Goal: Information Seeking & Learning: Find specific page/section

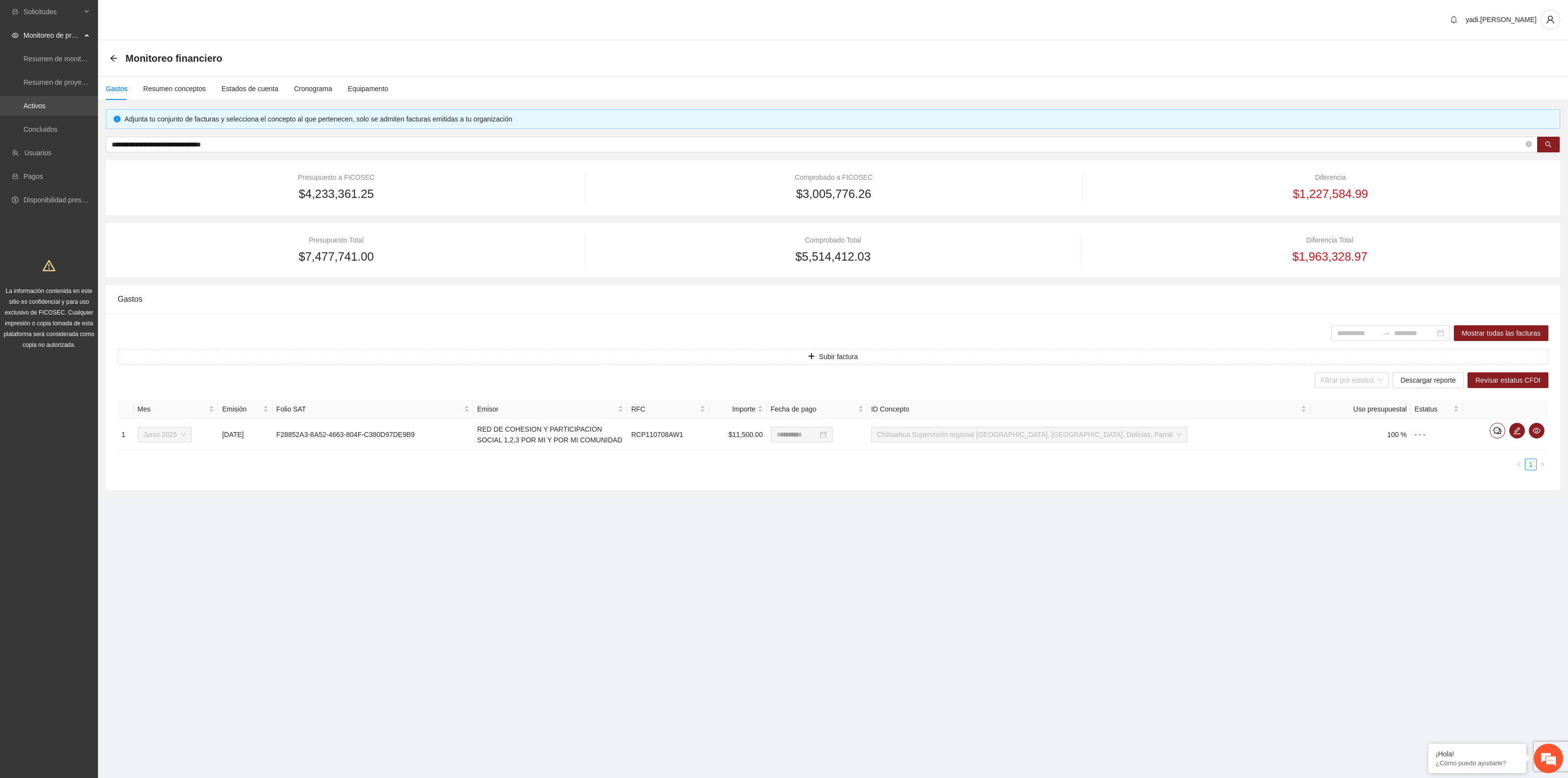
click at [30, 110] on link "Activos" at bounding box center [35, 105] width 22 height 8
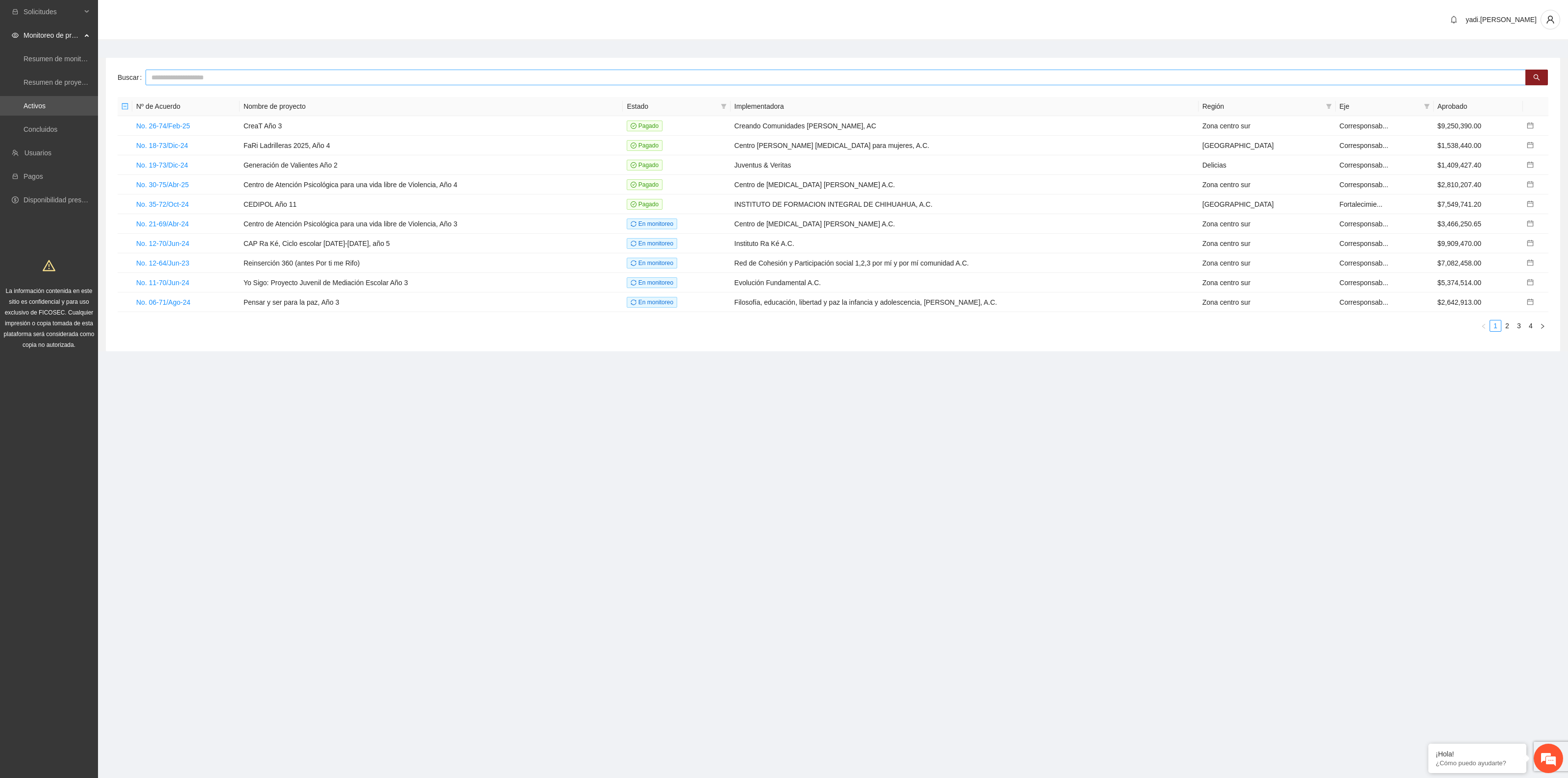
click at [285, 81] on input "text" at bounding box center [836, 77] width 1381 height 16
type input "*****"
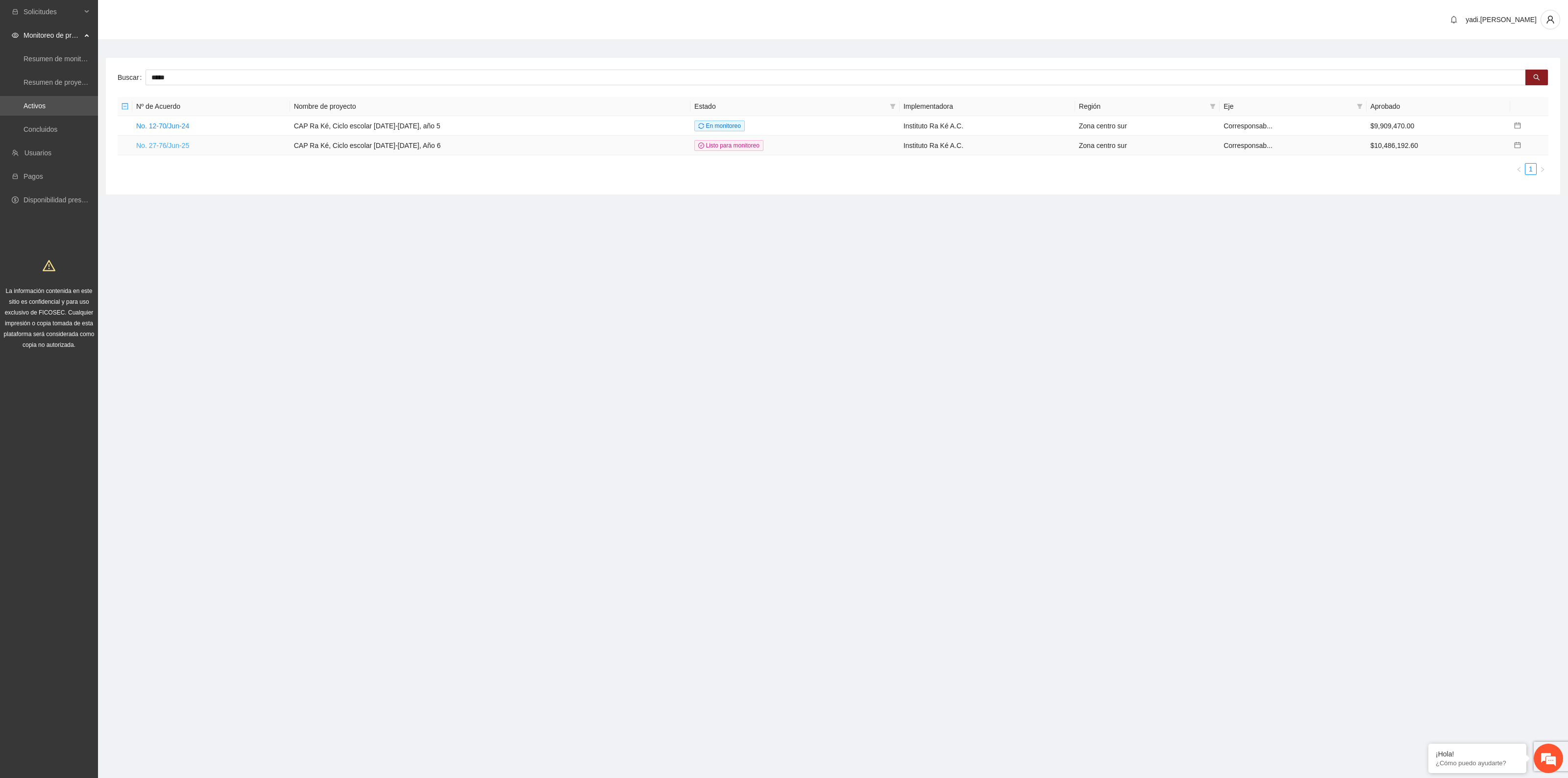
click at [152, 142] on link "No. 27-76/Jun-25" at bounding box center [163, 145] width 53 height 8
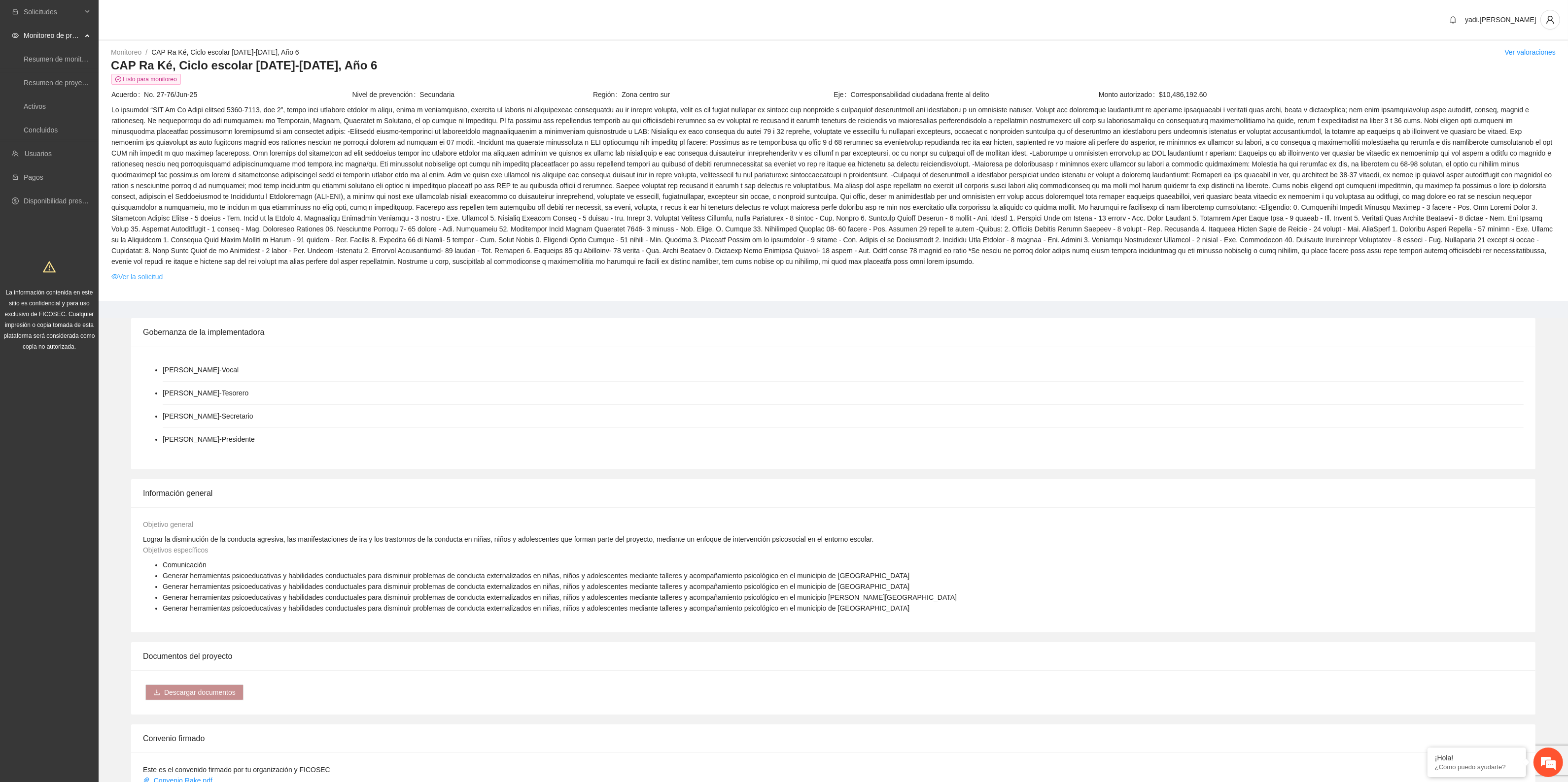
click at [136, 280] on link "Ver la solicitud" at bounding box center [137, 277] width 51 height 11
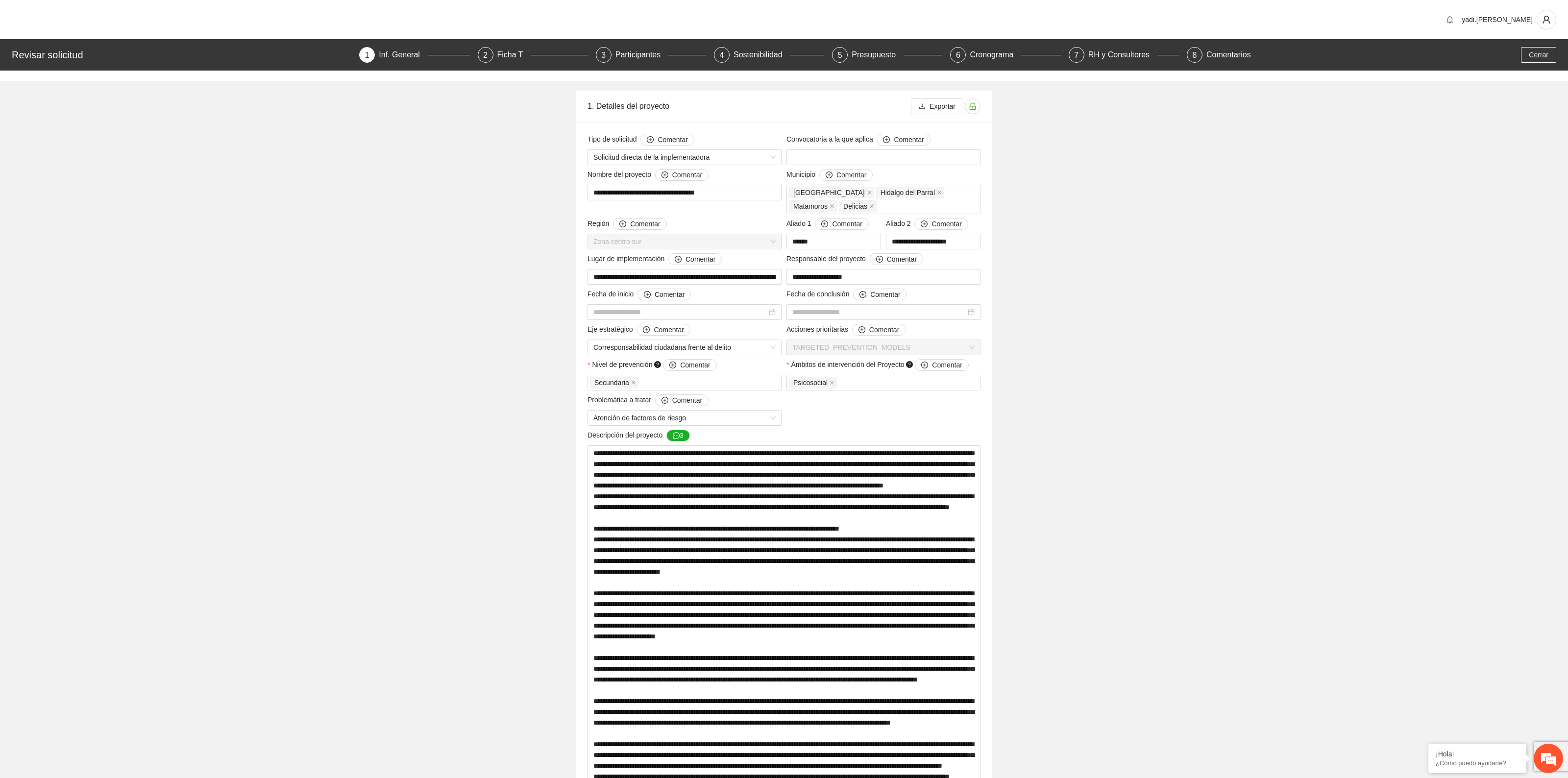
type input "**********"
click at [866, 52] on div "Presupuesto" at bounding box center [872, 55] width 52 height 16
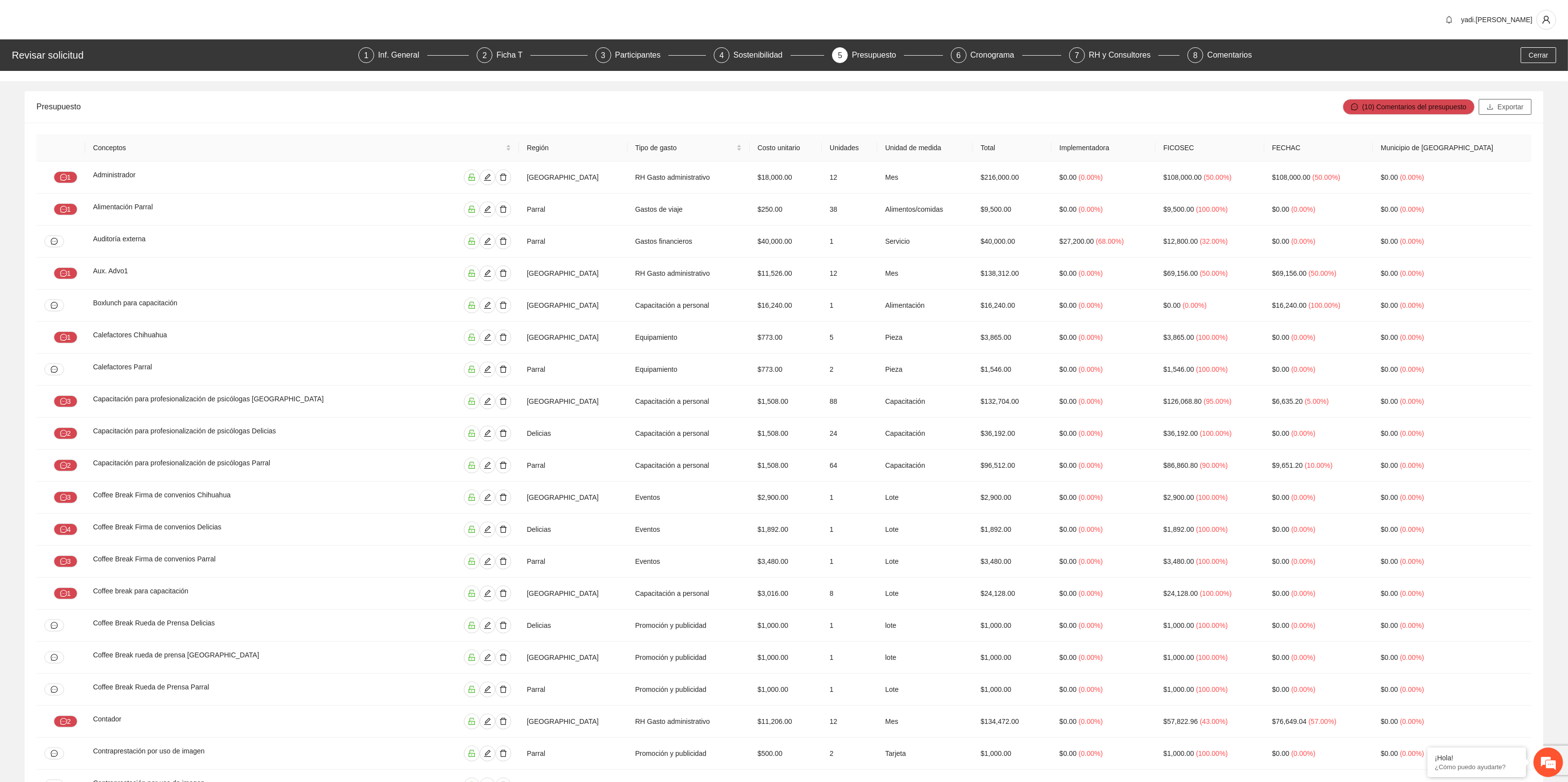
click at [1506, 109] on span "Exportar" at bounding box center [1510, 107] width 26 height 11
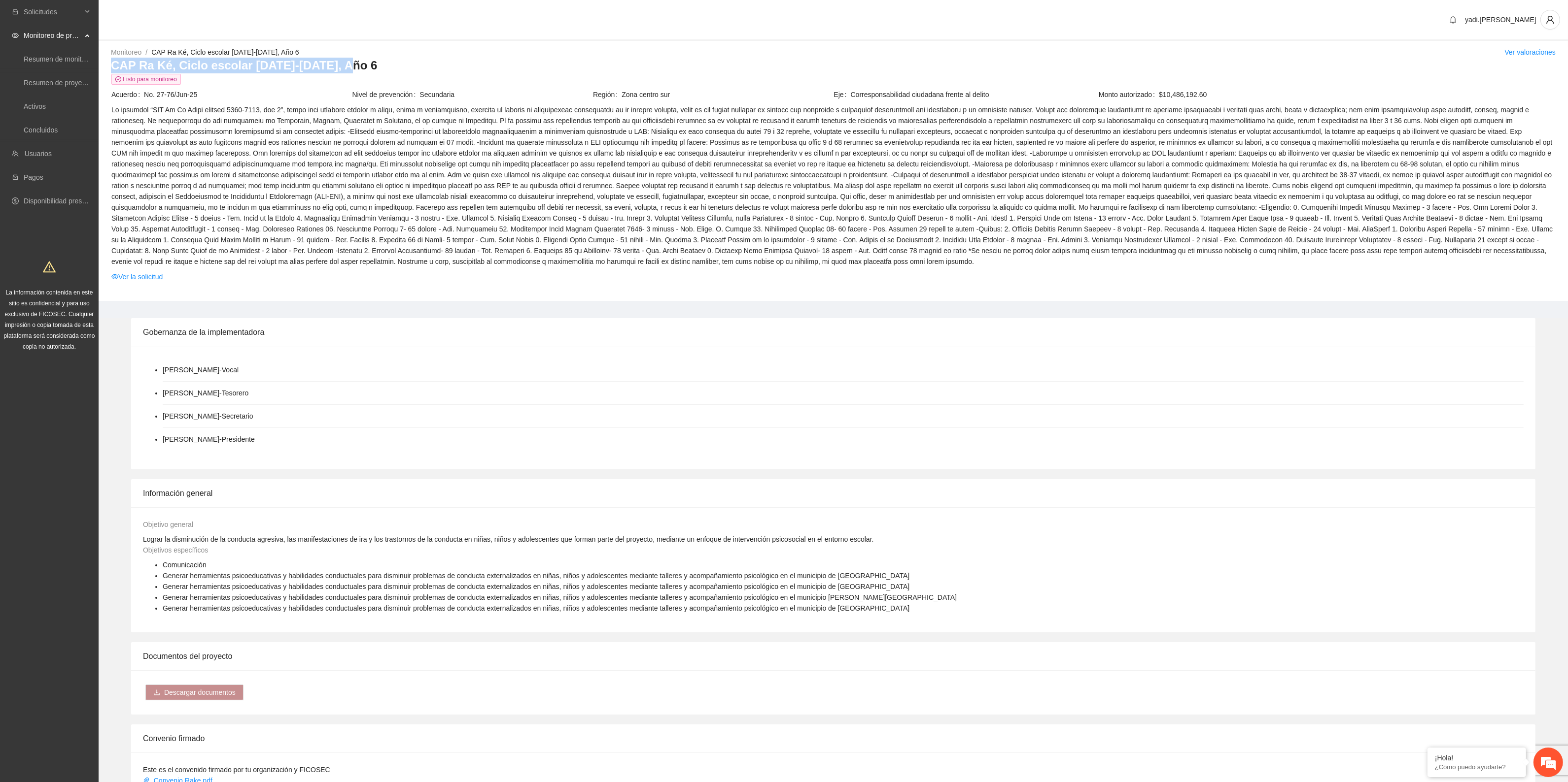
drag, startPoint x: 329, startPoint y: 65, endPoint x: 111, endPoint y: 68, distance: 218.0
click at [111, 68] on h3 "CAP Ra Ké, Ciclo escolar [DATE]-[DATE], Año 6" at bounding box center [833, 65] width 1444 height 16
copy h3 "CAP Ra Ké, Ciclo escolar [DATE]-[DATE], Año 6"
click at [1316, 426] on li "[PERSON_NAME] - Secretario" at bounding box center [843, 417] width 1361 height 23
click at [151, 276] on link "Ver la solicitud" at bounding box center [137, 277] width 51 height 11
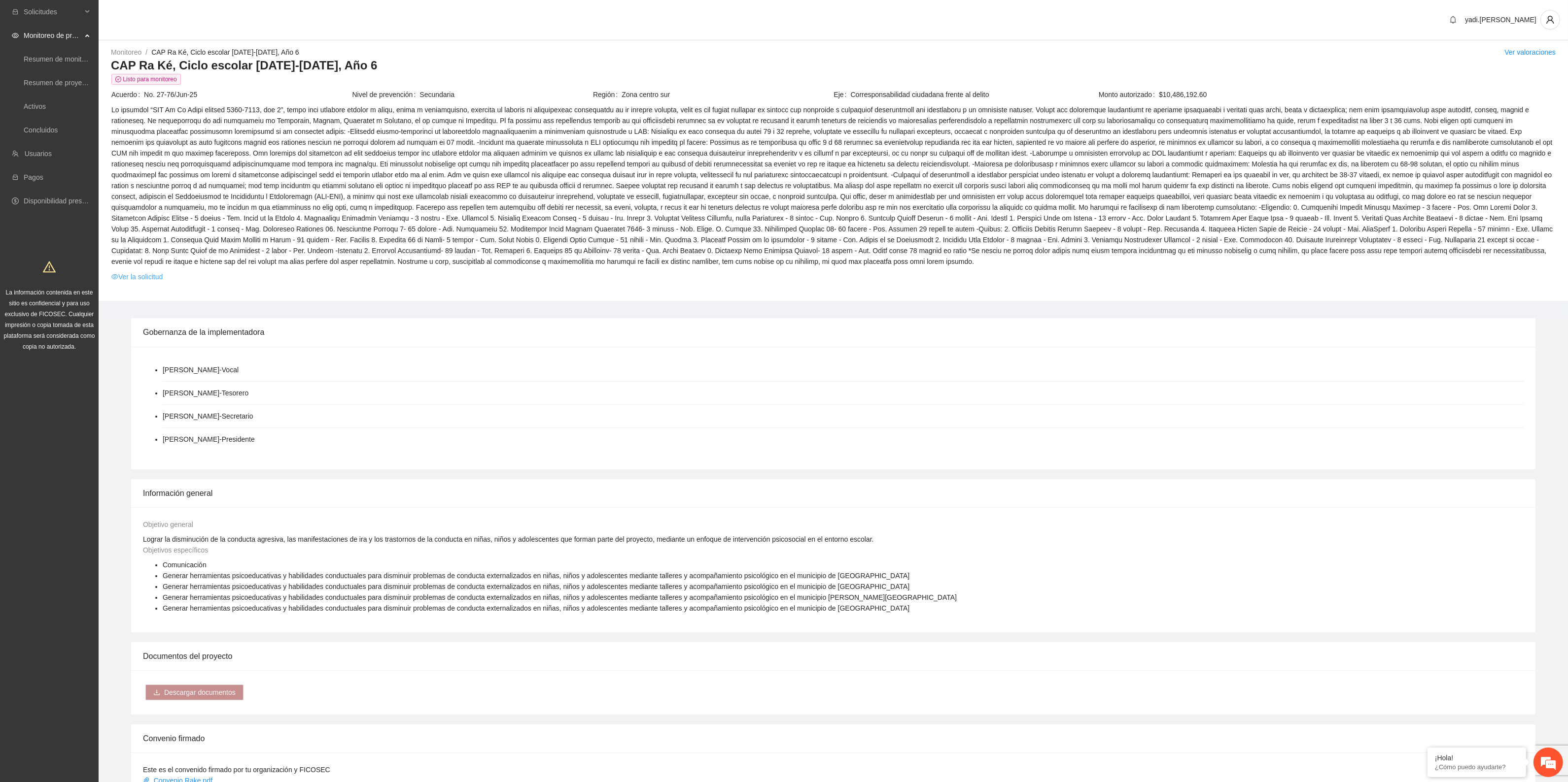
click at [148, 281] on link "Ver la solicitud" at bounding box center [137, 277] width 51 height 11
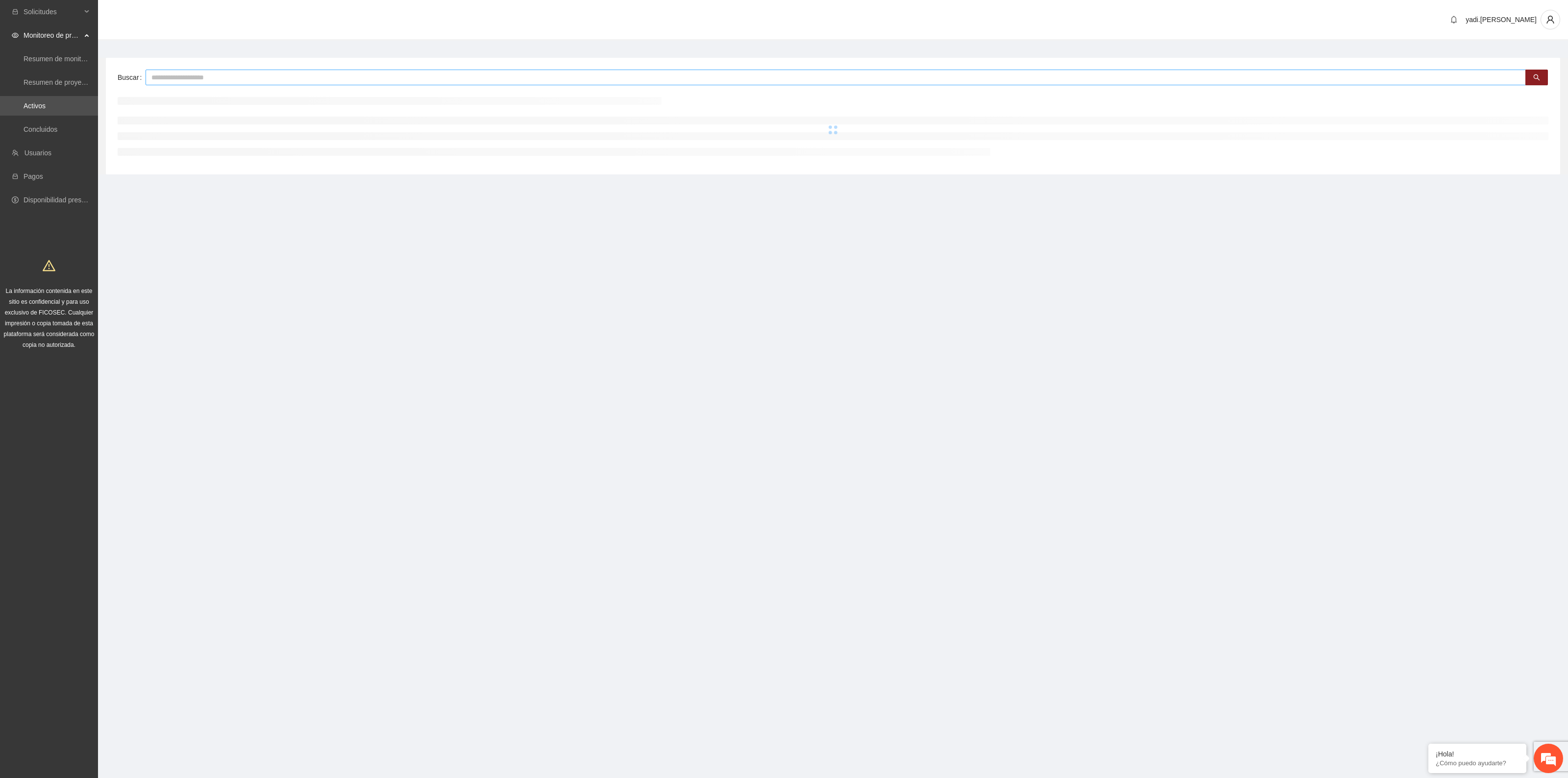
click at [257, 77] on input "text" at bounding box center [836, 77] width 1381 height 16
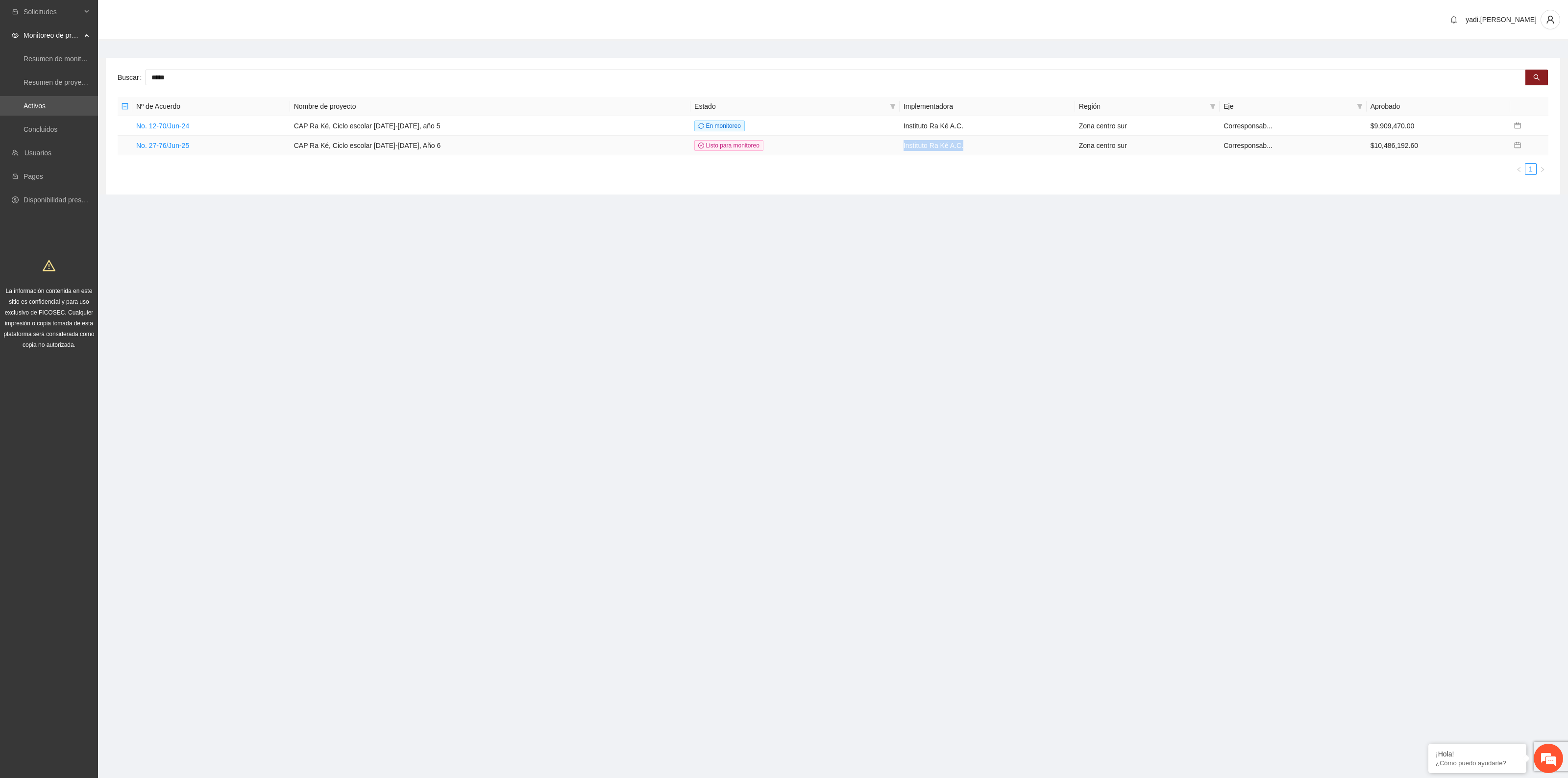
drag, startPoint x: 956, startPoint y: 145, endPoint x: 892, endPoint y: 143, distance: 64.0
click at [900, 143] on td "Instituto Ra Ké A.C." at bounding box center [987, 145] width 175 height 19
copy td "Instituto Ra Ké A.C."
drag, startPoint x: 180, startPoint y: 75, endPoint x: 38, endPoint y: 59, distance: 142.9
click at [38, 59] on section "Solicitudes Monitoreo de proyectos Resumen de monitoreo Resumen de proyectos ap…" at bounding box center [784, 389] width 1568 height 778
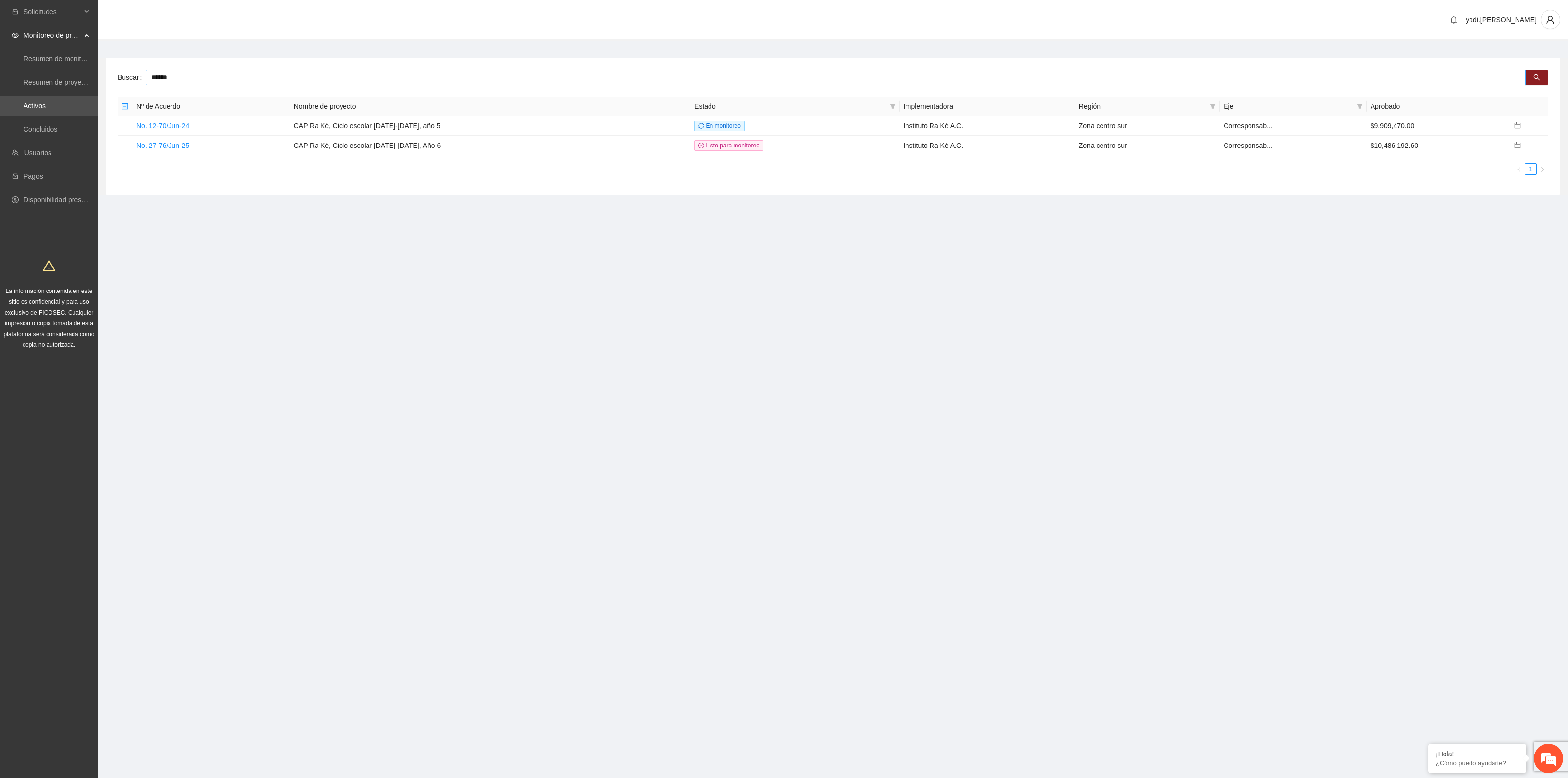
type input "******"
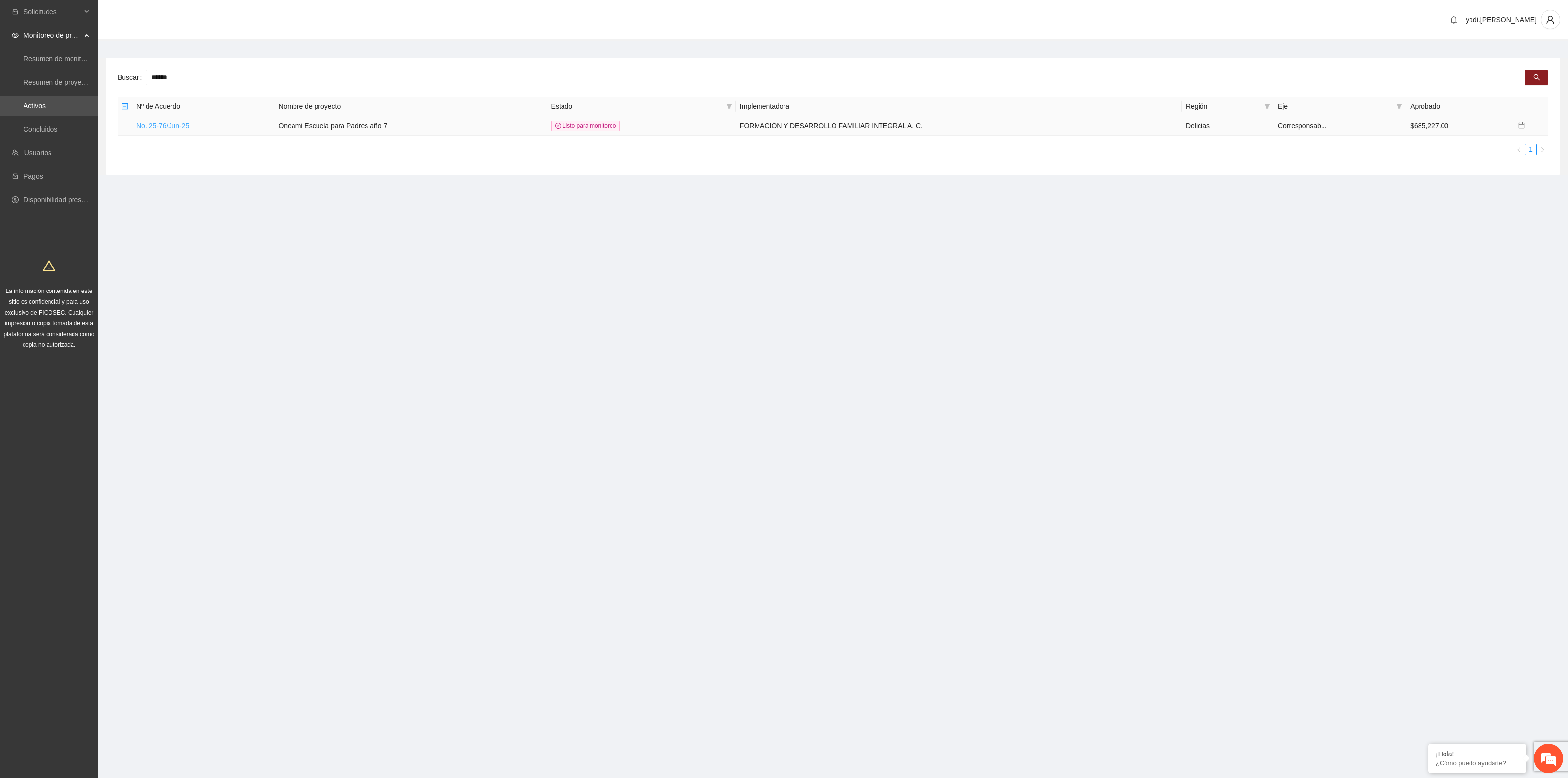
click at [180, 123] on link "No. 25-76/Jun-25" at bounding box center [163, 125] width 53 height 8
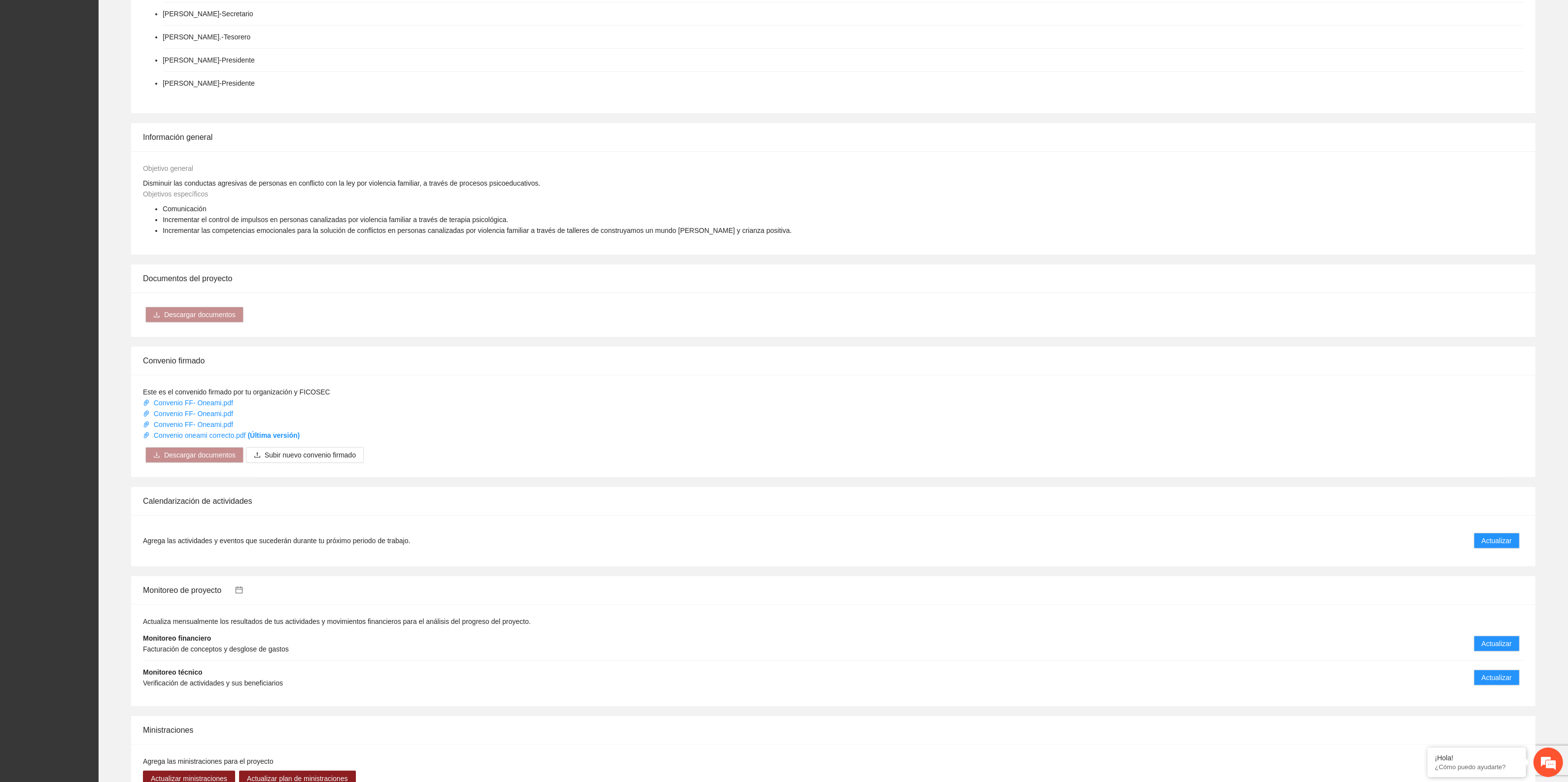
scroll to position [630, 0]
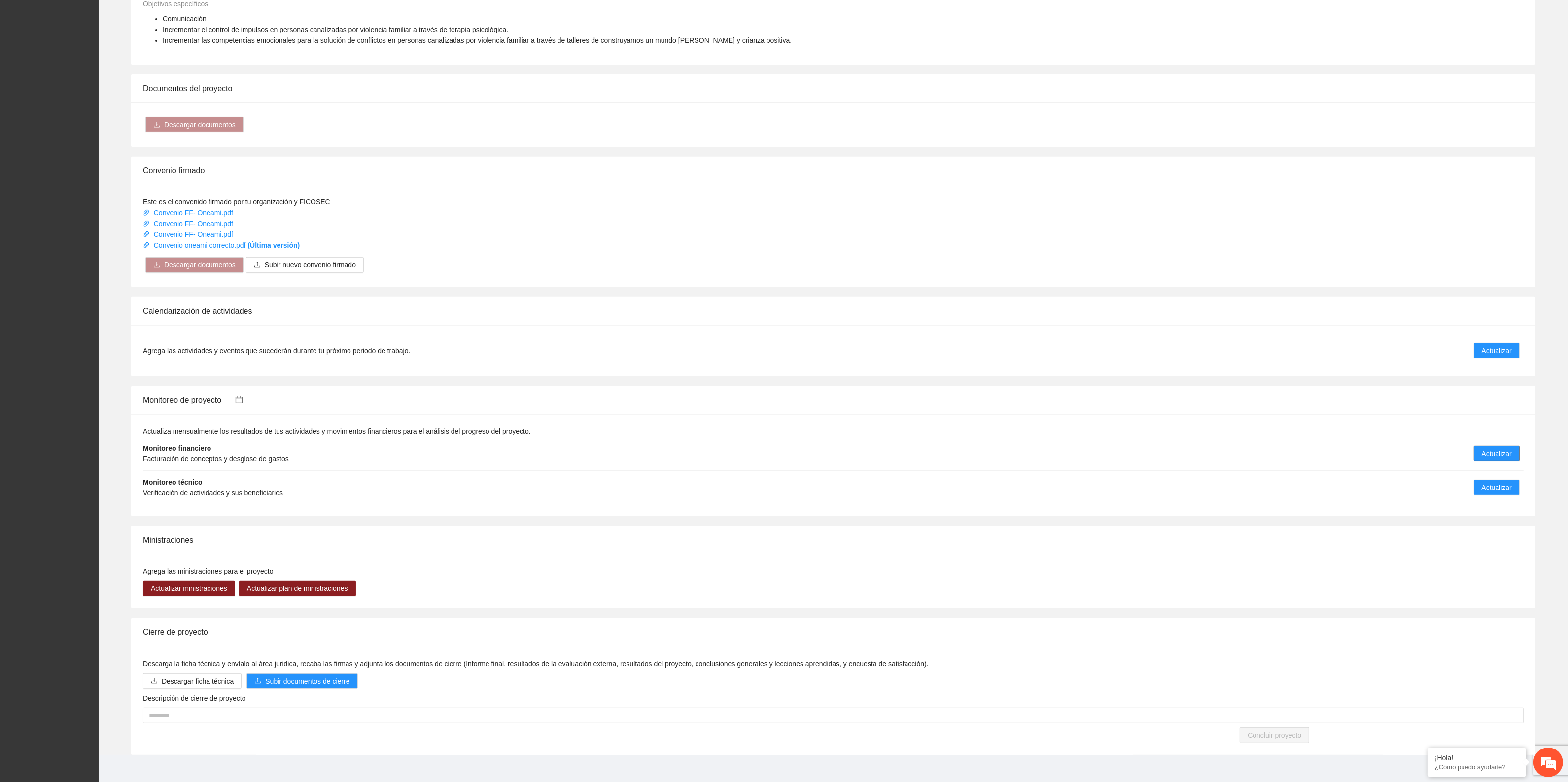
click at [1496, 449] on span "Actualizar" at bounding box center [1496, 454] width 30 height 11
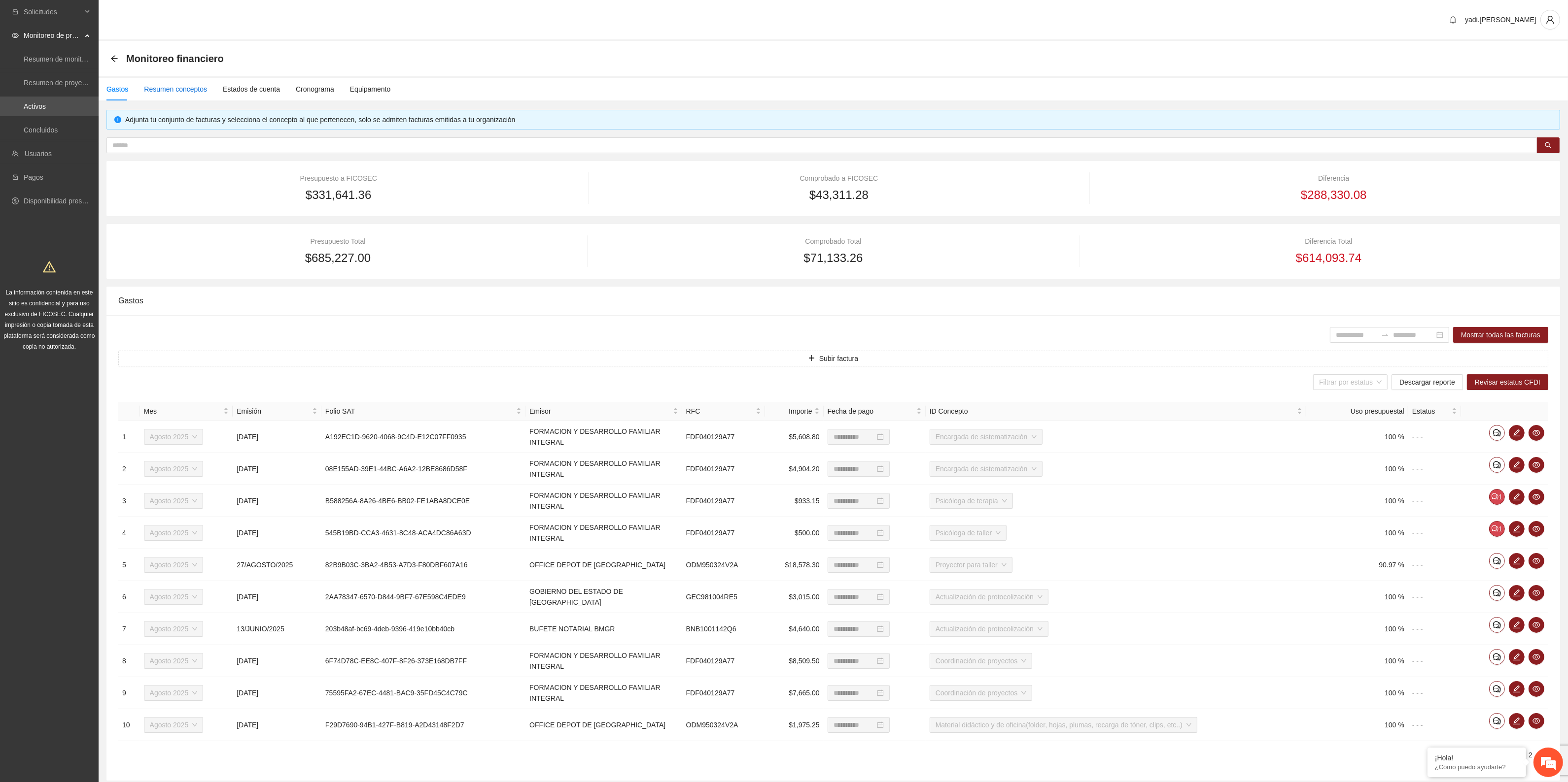
click at [170, 87] on div "Resumen conceptos" at bounding box center [175, 89] width 63 height 11
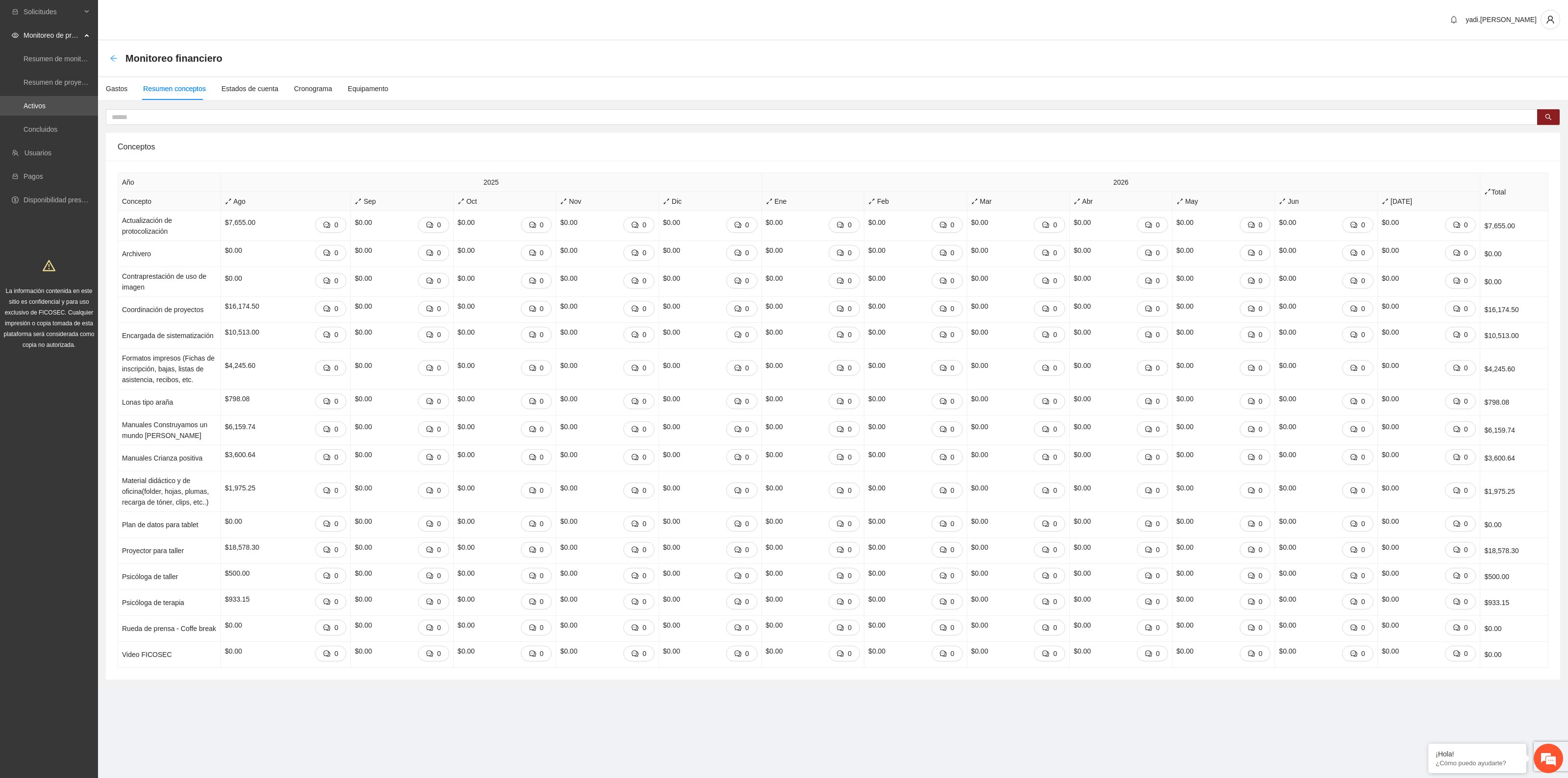
click at [114, 57] on icon "arrow-left" at bounding box center [113, 58] width 8 height 8
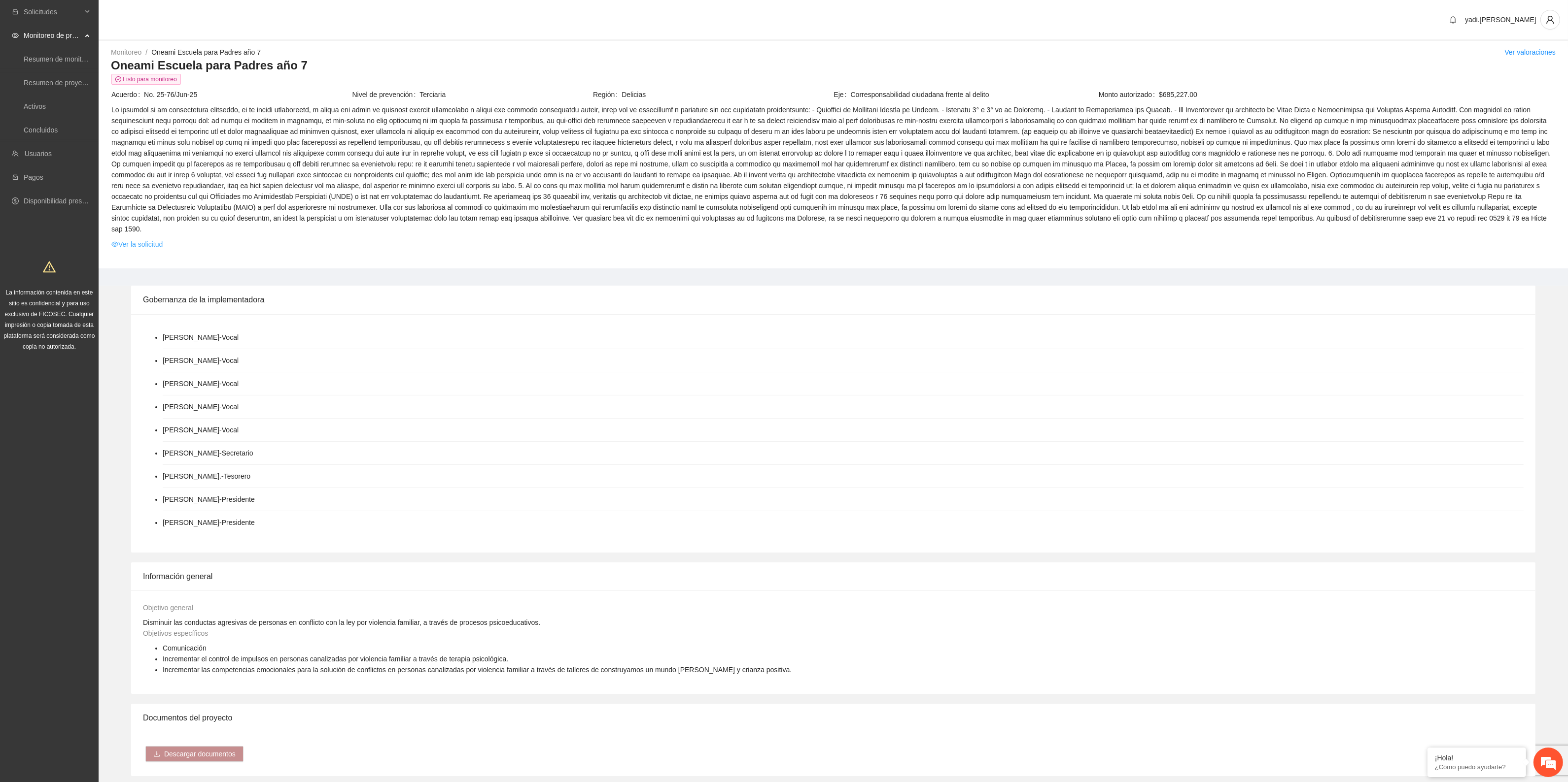
click at [146, 239] on link "Ver la solicitud" at bounding box center [137, 244] width 51 height 11
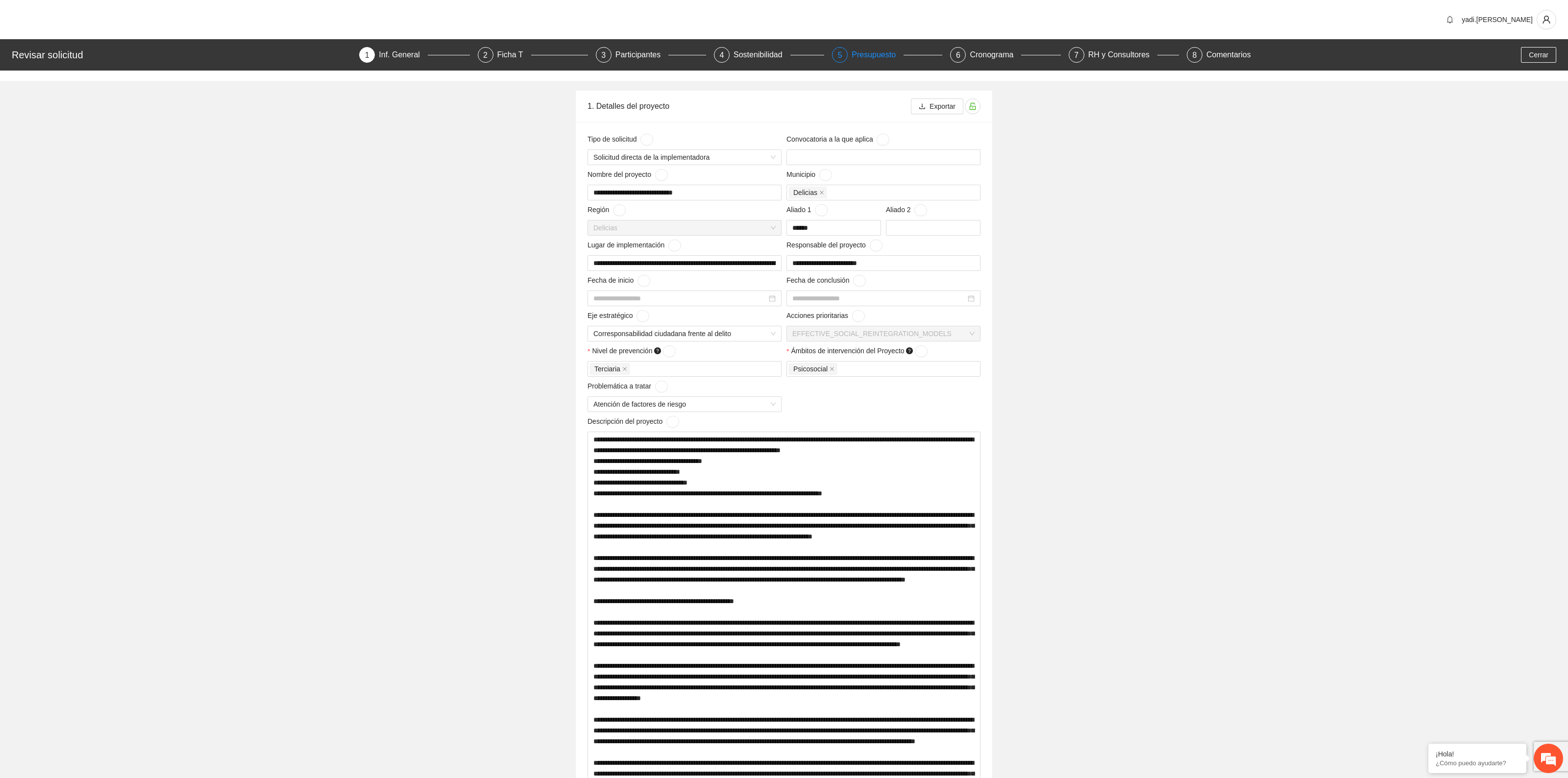
type input "**********"
click at [873, 52] on div "Presupuesto" at bounding box center [872, 55] width 52 height 16
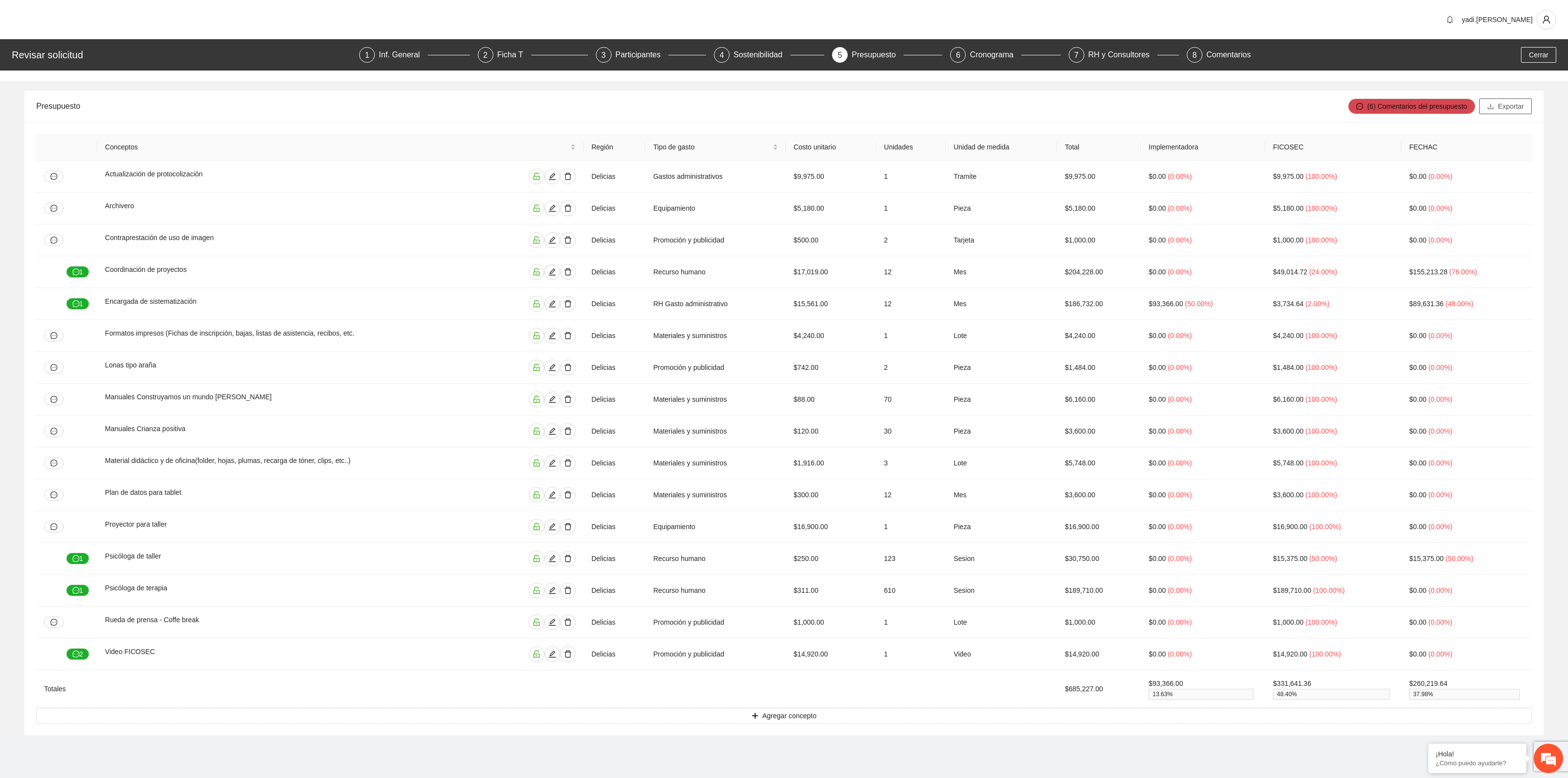
click at [1517, 108] on span "Exportar" at bounding box center [1511, 107] width 26 height 11
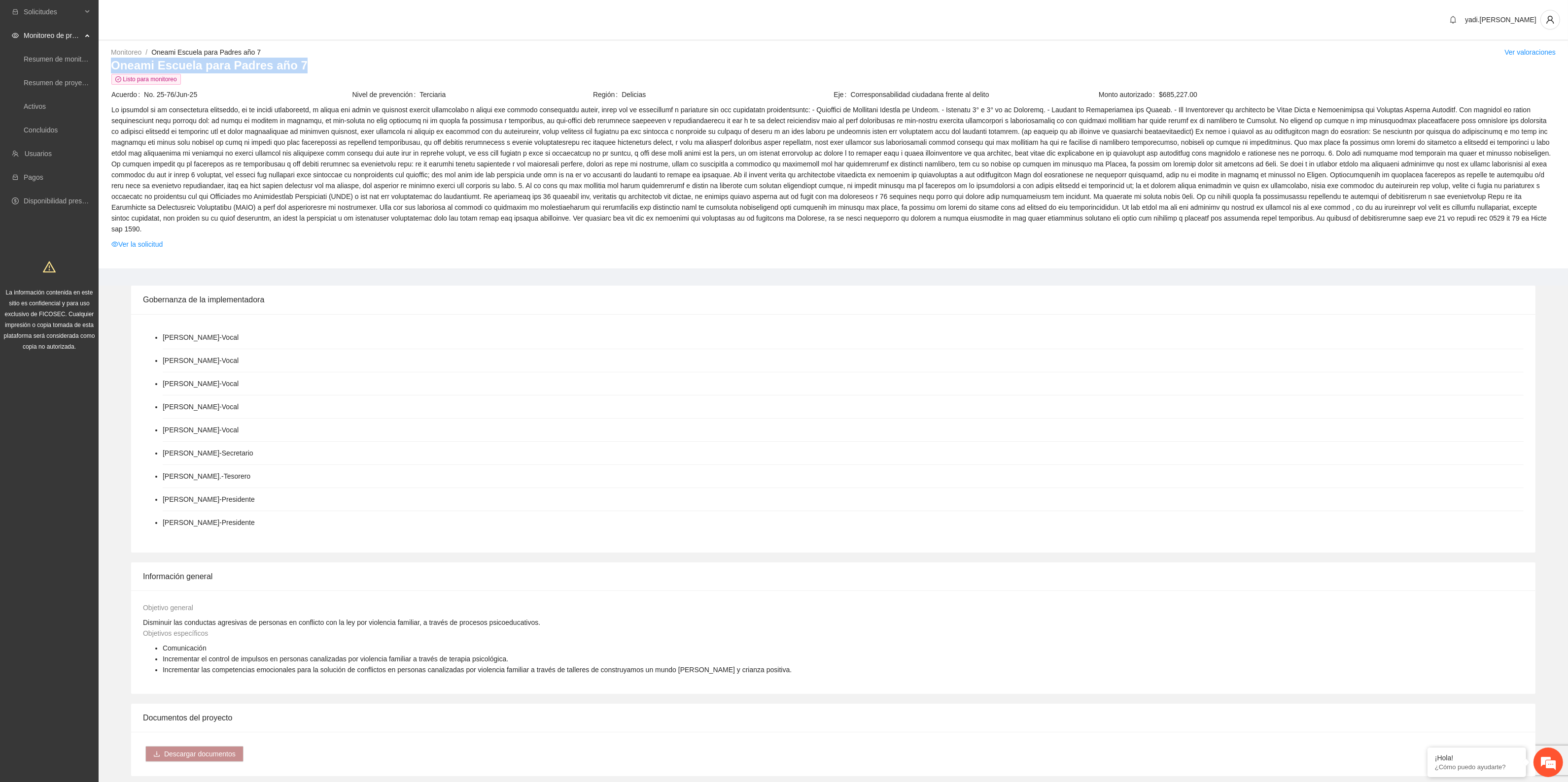
drag, startPoint x: 308, startPoint y: 64, endPoint x: 114, endPoint y: 64, distance: 194.0
click at [114, 64] on h3 "Oneami Escuela para Padres año 7" at bounding box center [833, 65] width 1444 height 16
copy h3 "Oneami Escuela para Padres año 7"
click at [802, 634] on div "Objetivos específicos Comunicación Incrementar el control de impulsos en person…" at bounding box center [833, 655] width 1386 height 54
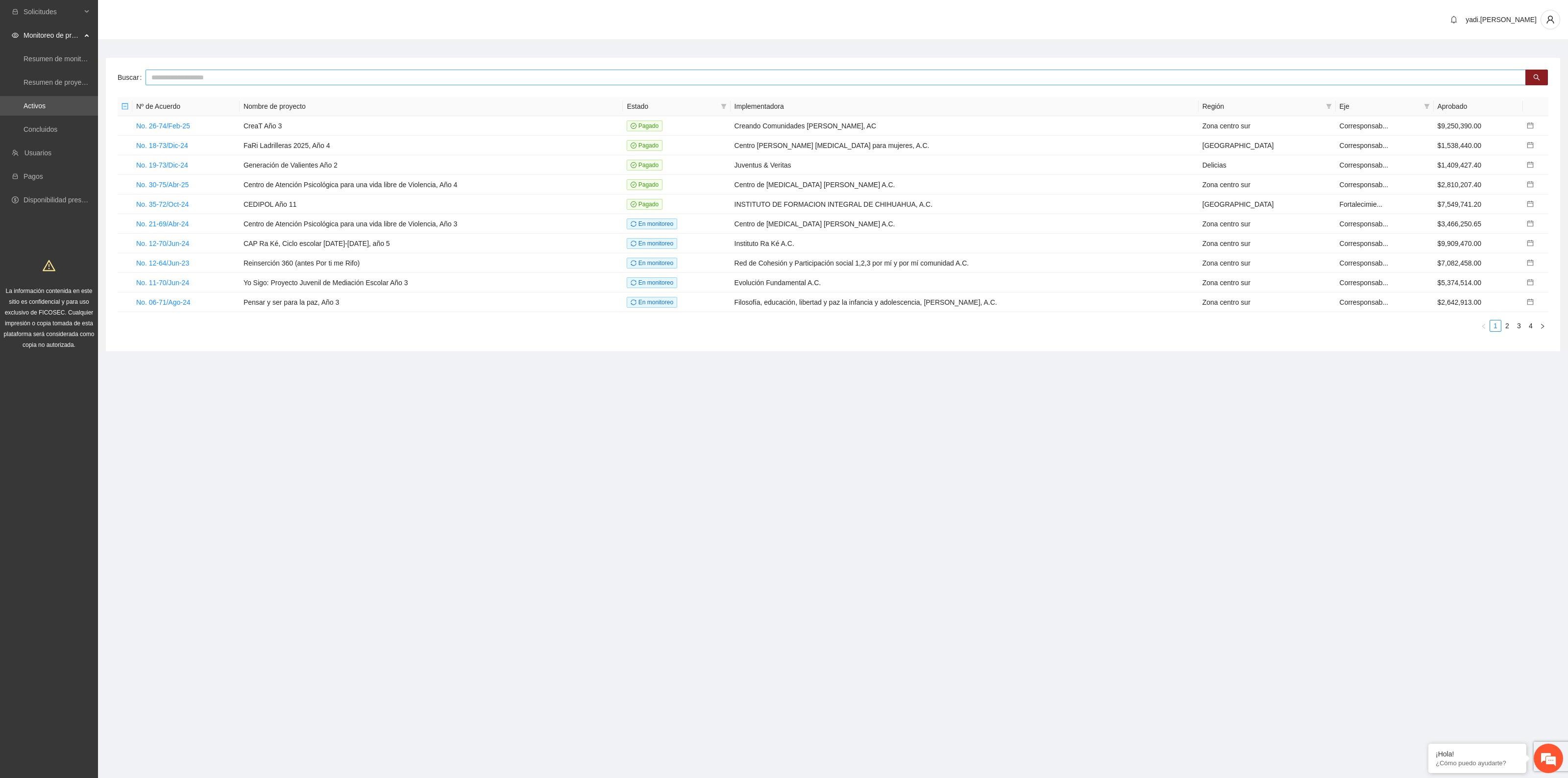
click at [262, 74] on input "text" at bounding box center [836, 77] width 1381 height 16
type input "******"
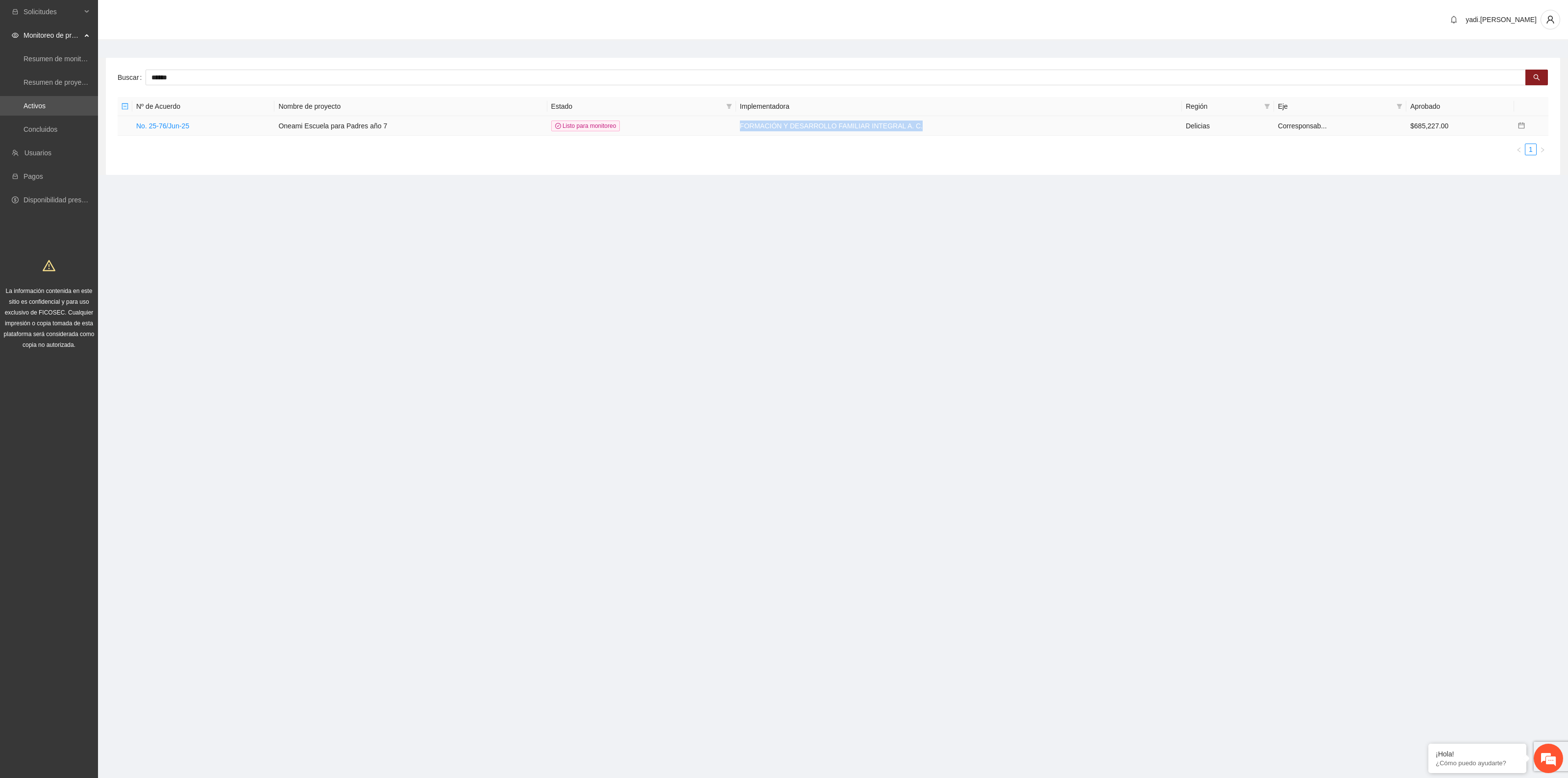
drag, startPoint x: 926, startPoint y: 127, endPoint x: 755, endPoint y: 124, distance: 171.0
click at [755, 124] on td "FORMACIÓN Y DESARROLLO FAMILIAR INTEGRAL A. C." at bounding box center [959, 126] width 446 height 19
copy td "FORMACIÓN Y DESARROLLO FAMILIAR INTEGRAL A. C."
drag, startPoint x: 1152, startPoint y: 284, endPoint x: 1146, endPoint y: 290, distance: 8.5
click at [1152, 284] on section "Solicitudes Monitoreo de proyectos Resumen de monitoreo Resumen de proyectos ap…" at bounding box center [784, 389] width 1568 height 778
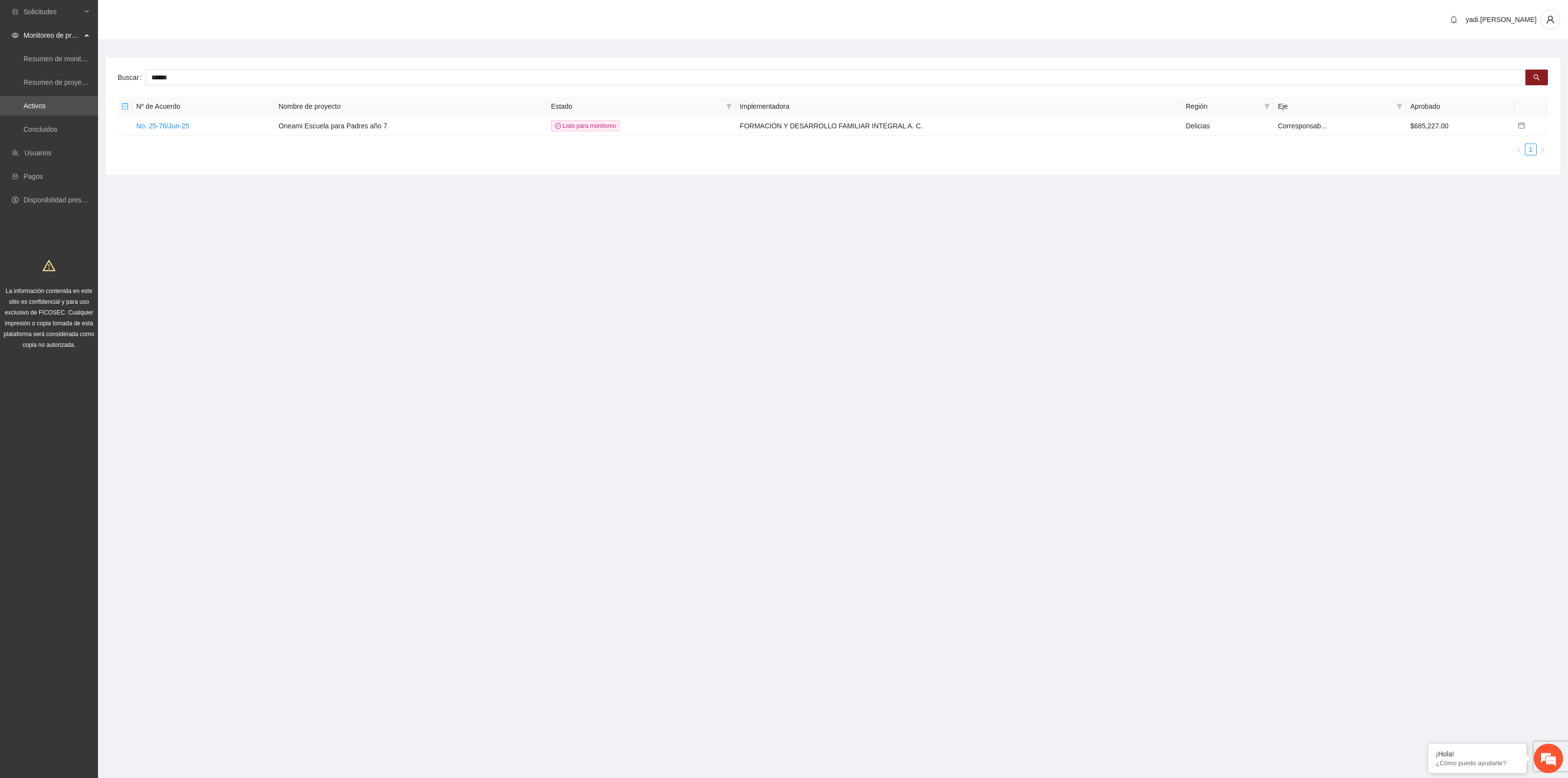
click at [1069, 155] on ul "1" at bounding box center [833, 149] width 1431 height 12
